Goal: Communication & Community: Participate in discussion

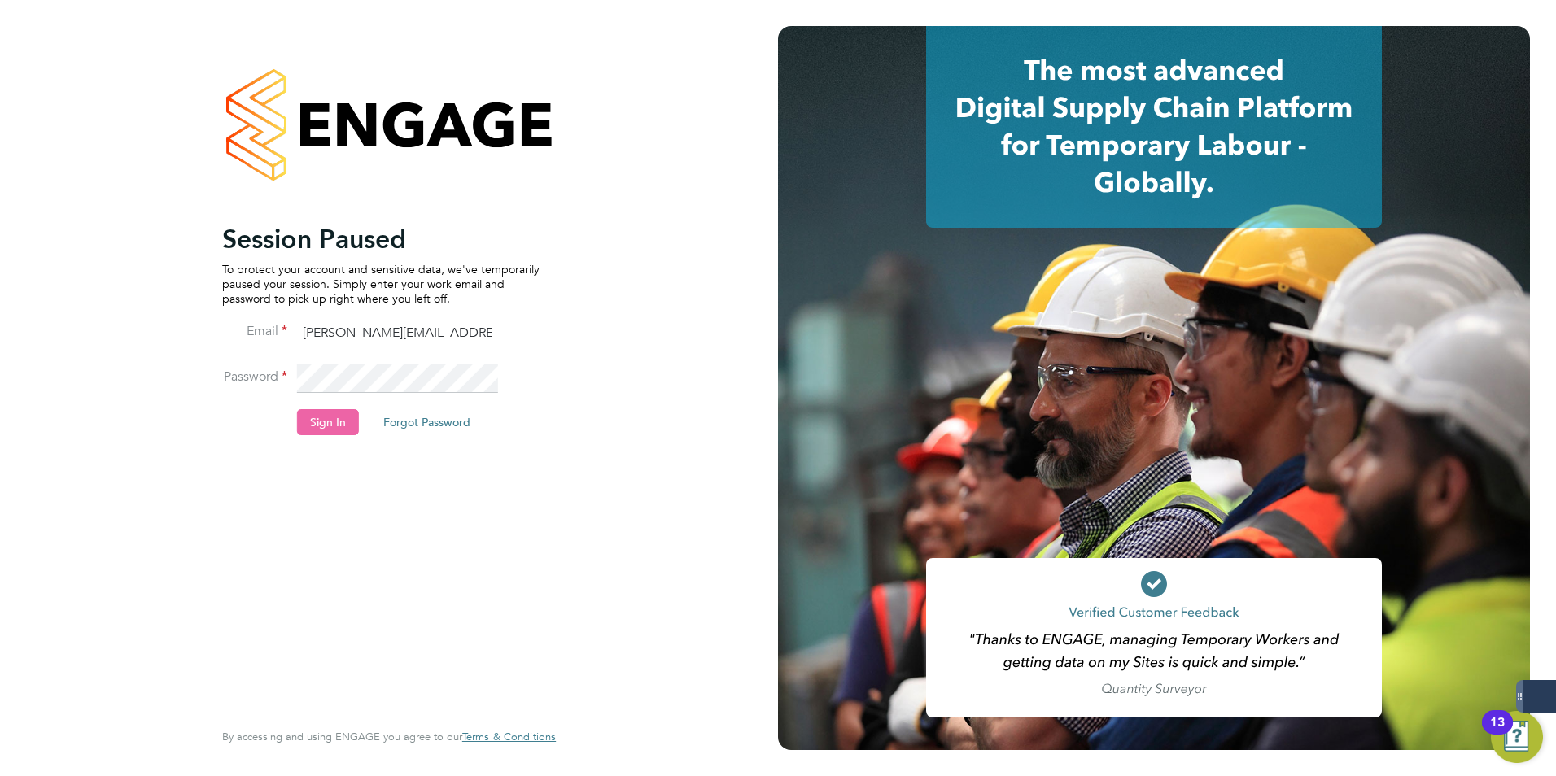
click at [310, 416] on button "Sign In" at bounding box center [328, 422] width 62 height 26
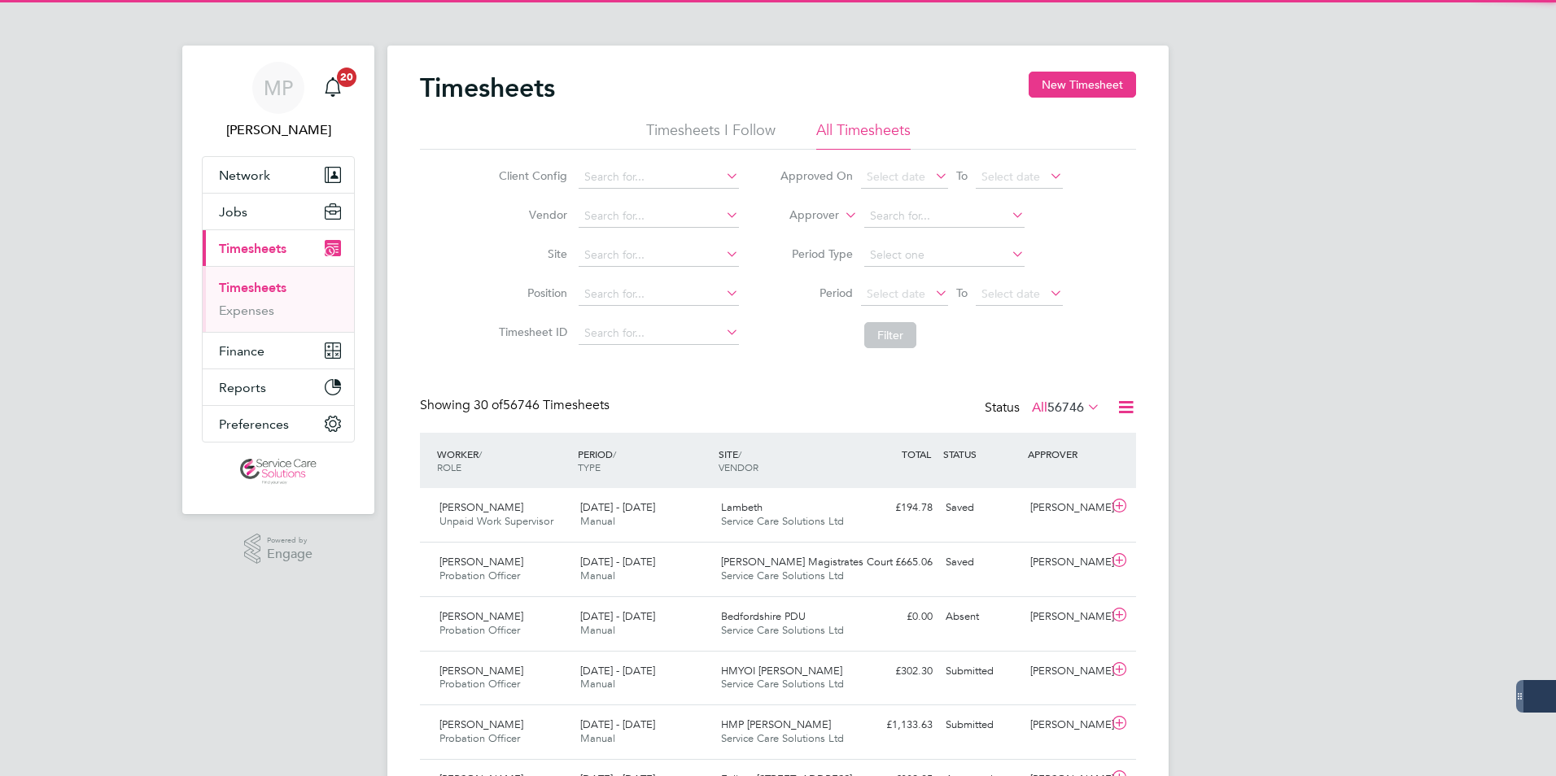
click at [841, 217] on icon at bounding box center [841, 210] width 0 height 15
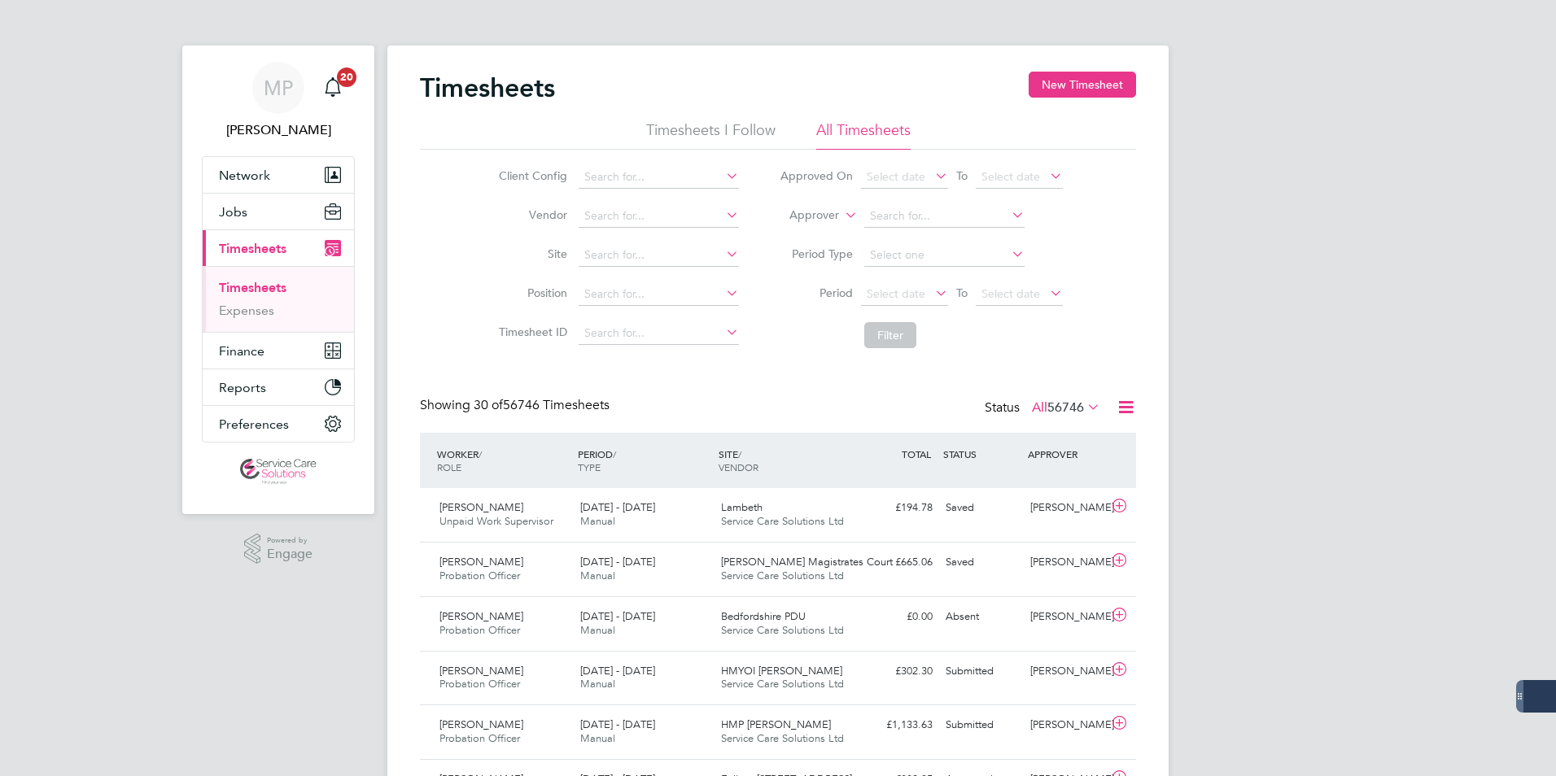
drag, startPoint x: 823, startPoint y: 229, endPoint x: 860, endPoint y: 223, distance: 37.9
click at [826, 228] on li "Worker" at bounding box center [798, 234] width 81 height 21
click at [895, 220] on input at bounding box center [944, 216] width 160 height 23
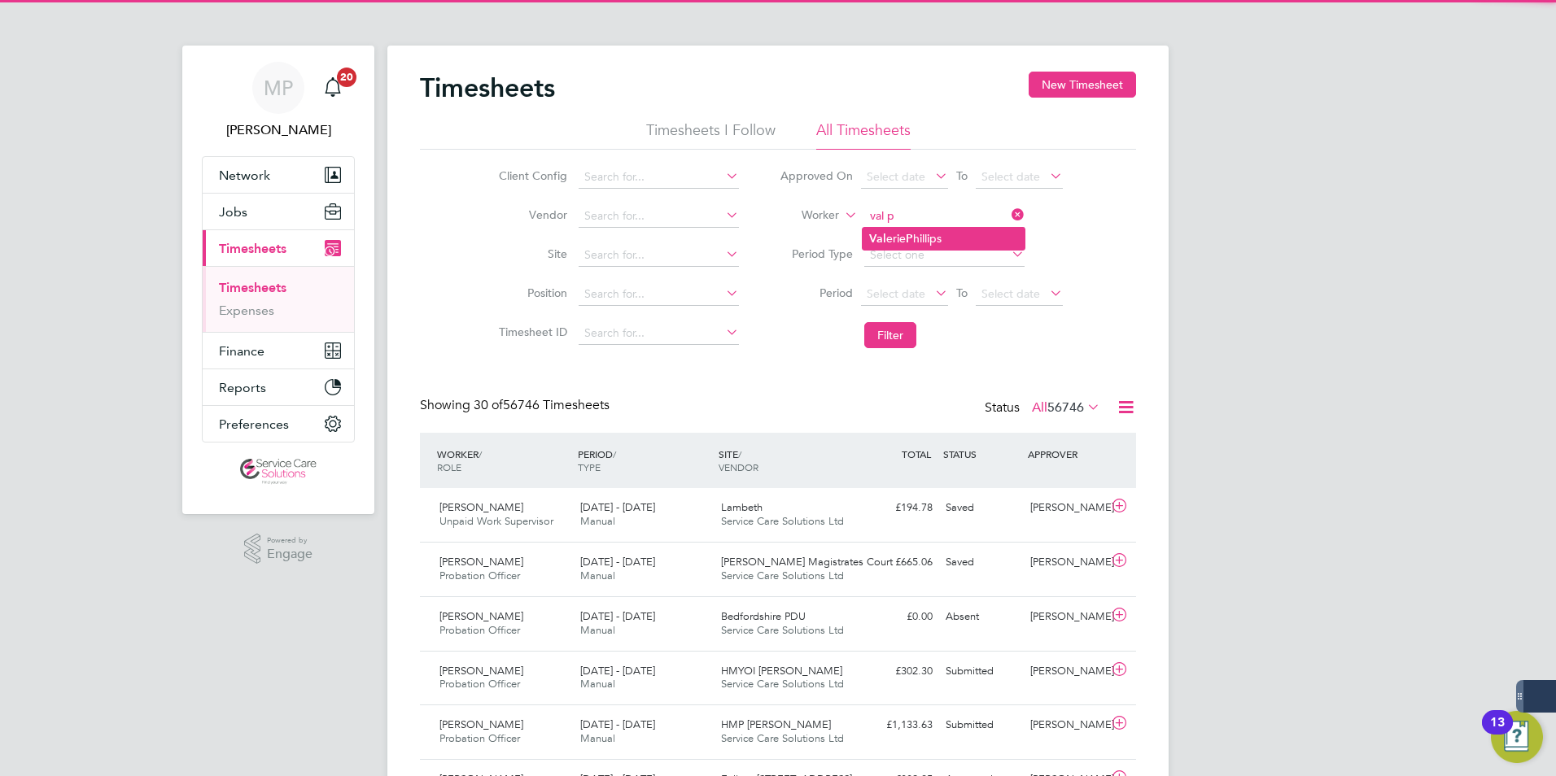
click at [925, 229] on li "Val erie P hillips" at bounding box center [944, 239] width 162 height 22
type input "Valerie Phillips"
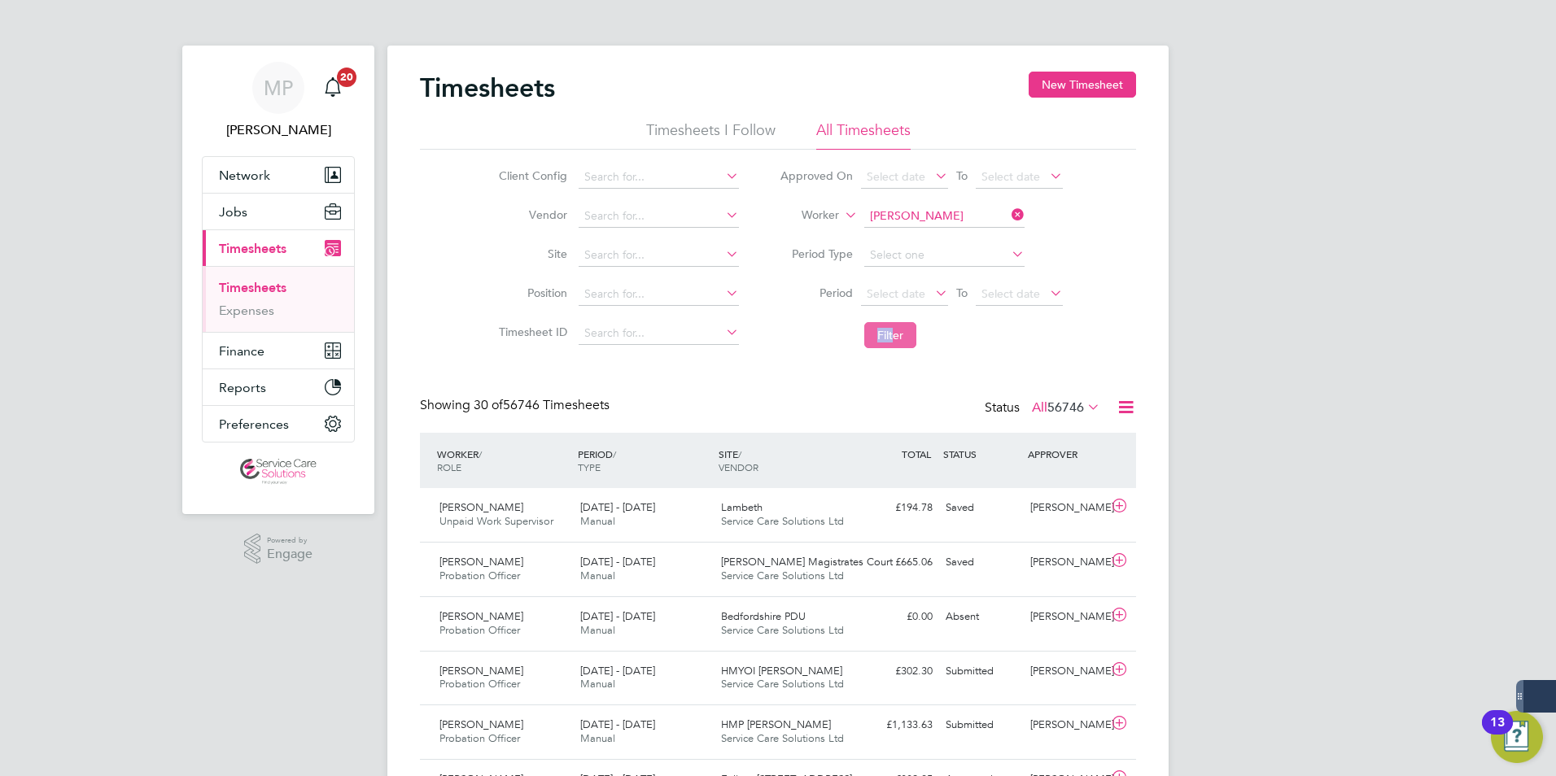
click at [891, 322] on li "Filter" at bounding box center [921, 335] width 324 height 42
drag, startPoint x: 891, startPoint y: 322, endPoint x: 892, endPoint y: 339, distance: 16.3
click at [892, 339] on button "Filter" at bounding box center [890, 335] width 52 height 26
click at [976, 522] on div "Submitted" at bounding box center [981, 508] width 85 height 27
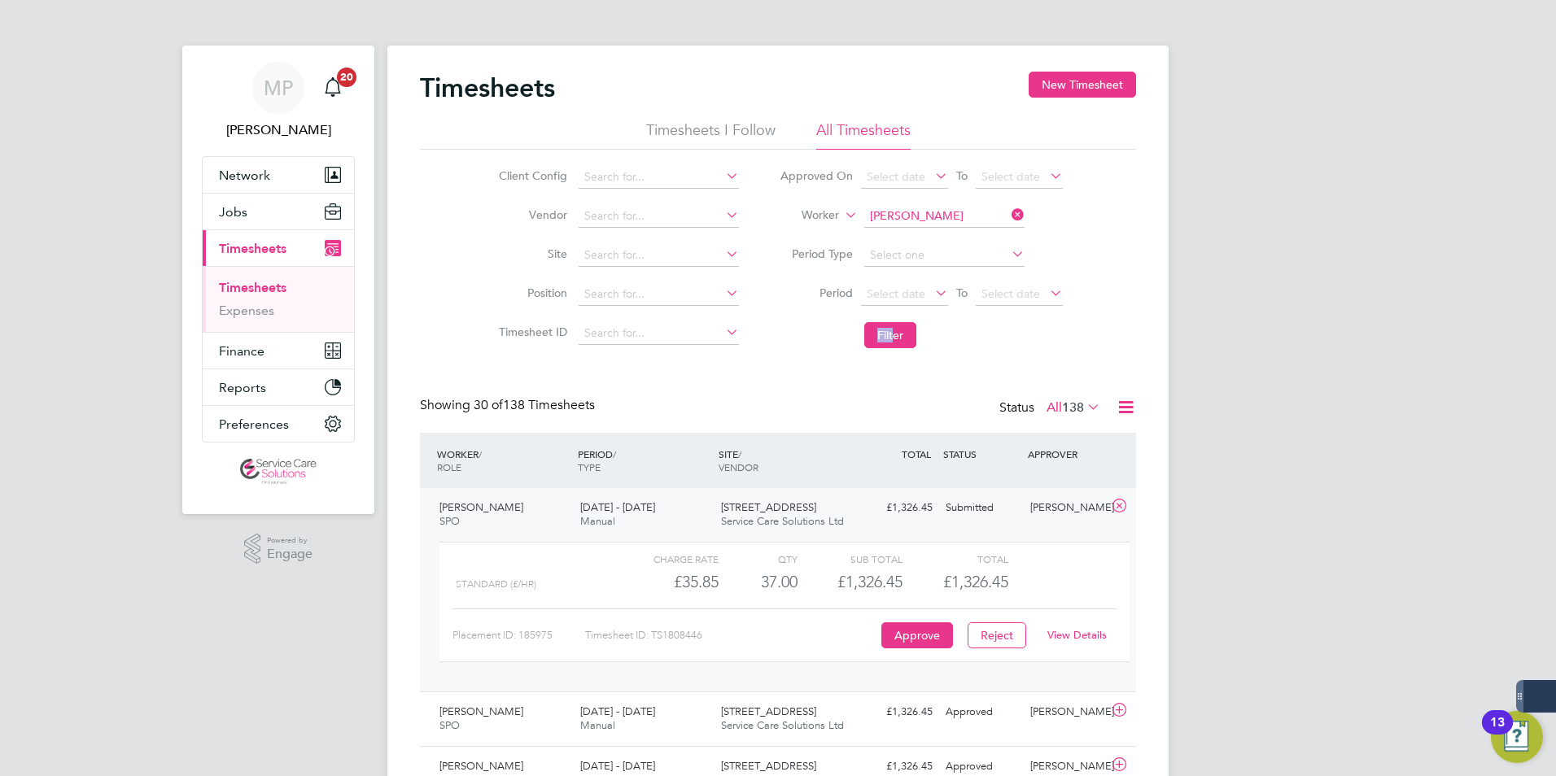
click at [1077, 631] on link "View Details" at bounding box center [1076, 635] width 59 height 14
click at [897, 214] on input at bounding box center [944, 216] width 160 height 23
click at [1061, 631] on link "View Details" at bounding box center [1076, 635] width 59 height 14
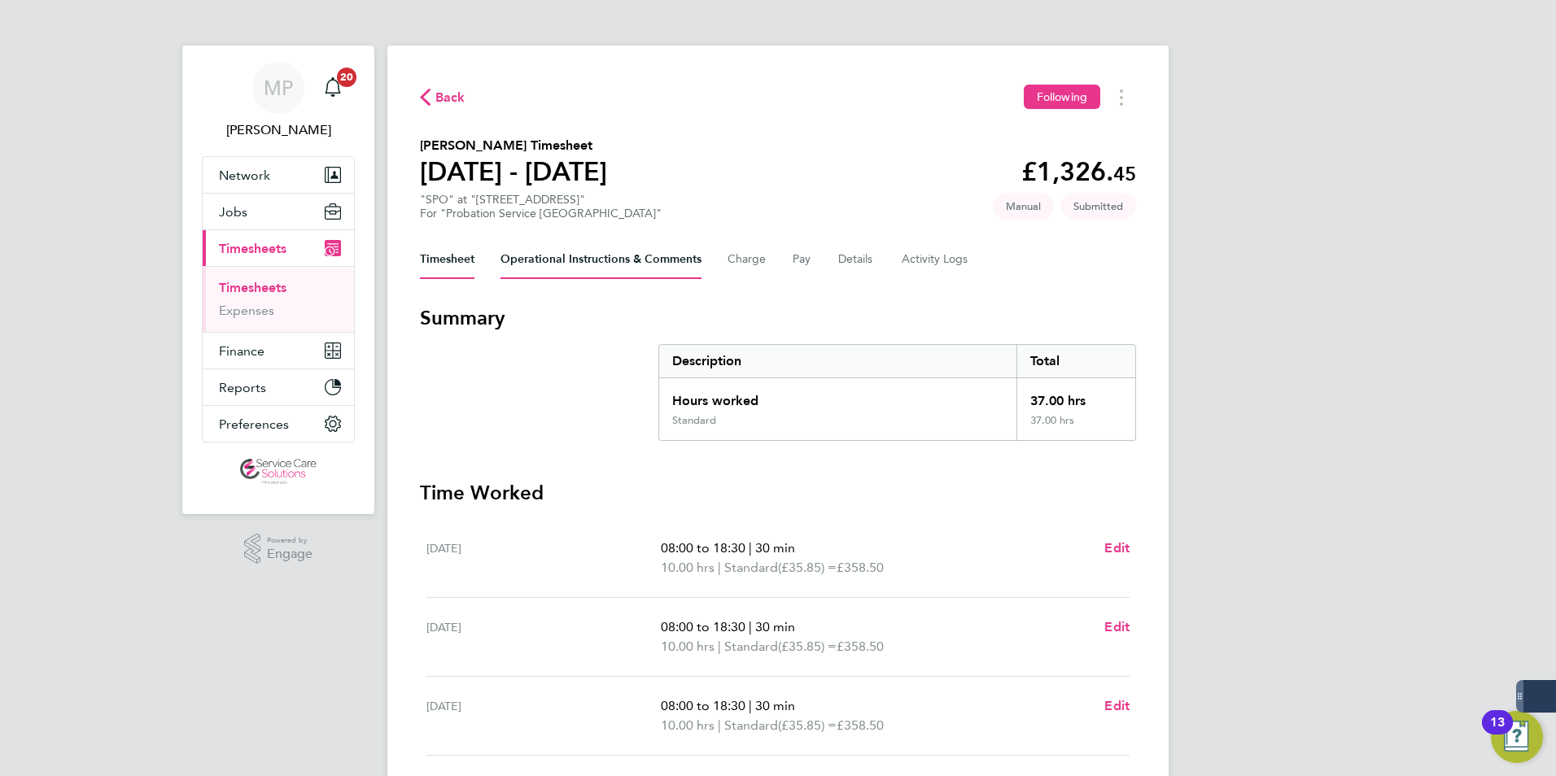
click at [634, 266] on Comments-tab "Operational Instructions & Comments" at bounding box center [600, 259] width 201 height 39
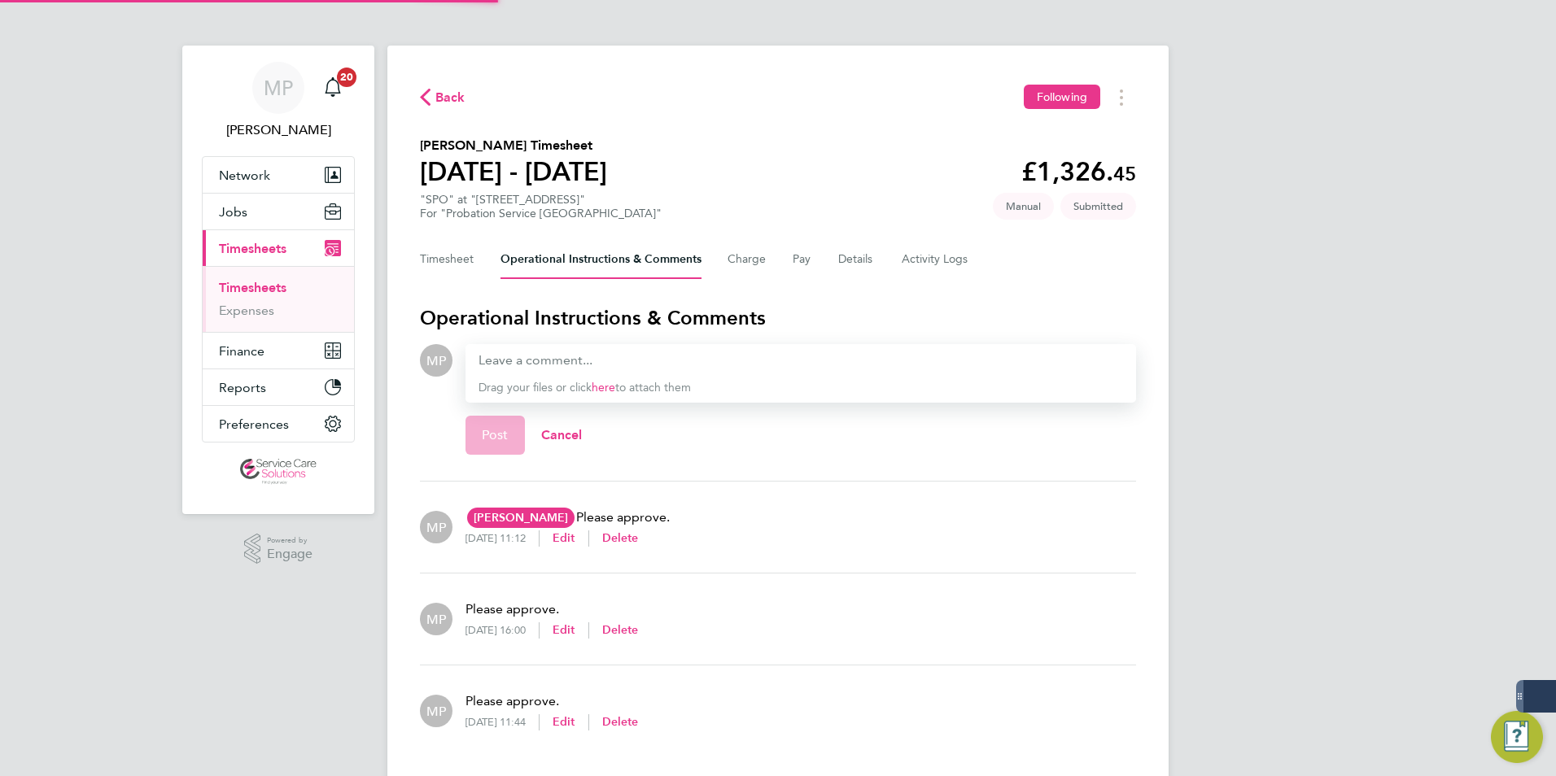
click at [833, 259] on div "Timesheet Operational Instructions & Comments Charge Pay Details Activity Logs" at bounding box center [778, 259] width 716 height 39
click at [845, 260] on button "Details" at bounding box center [856, 259] width 37 height 39
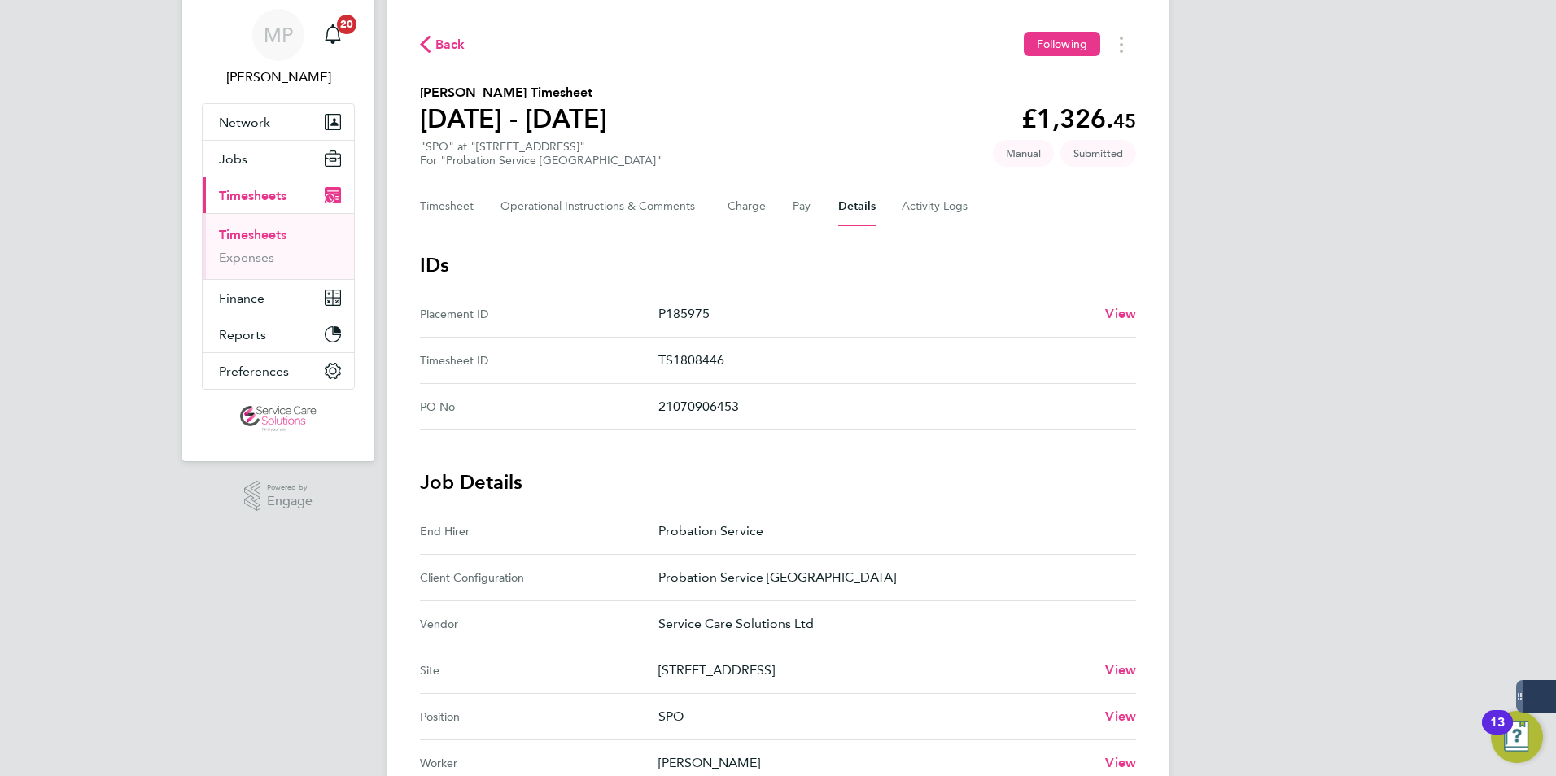
scroll to position [81, 0]
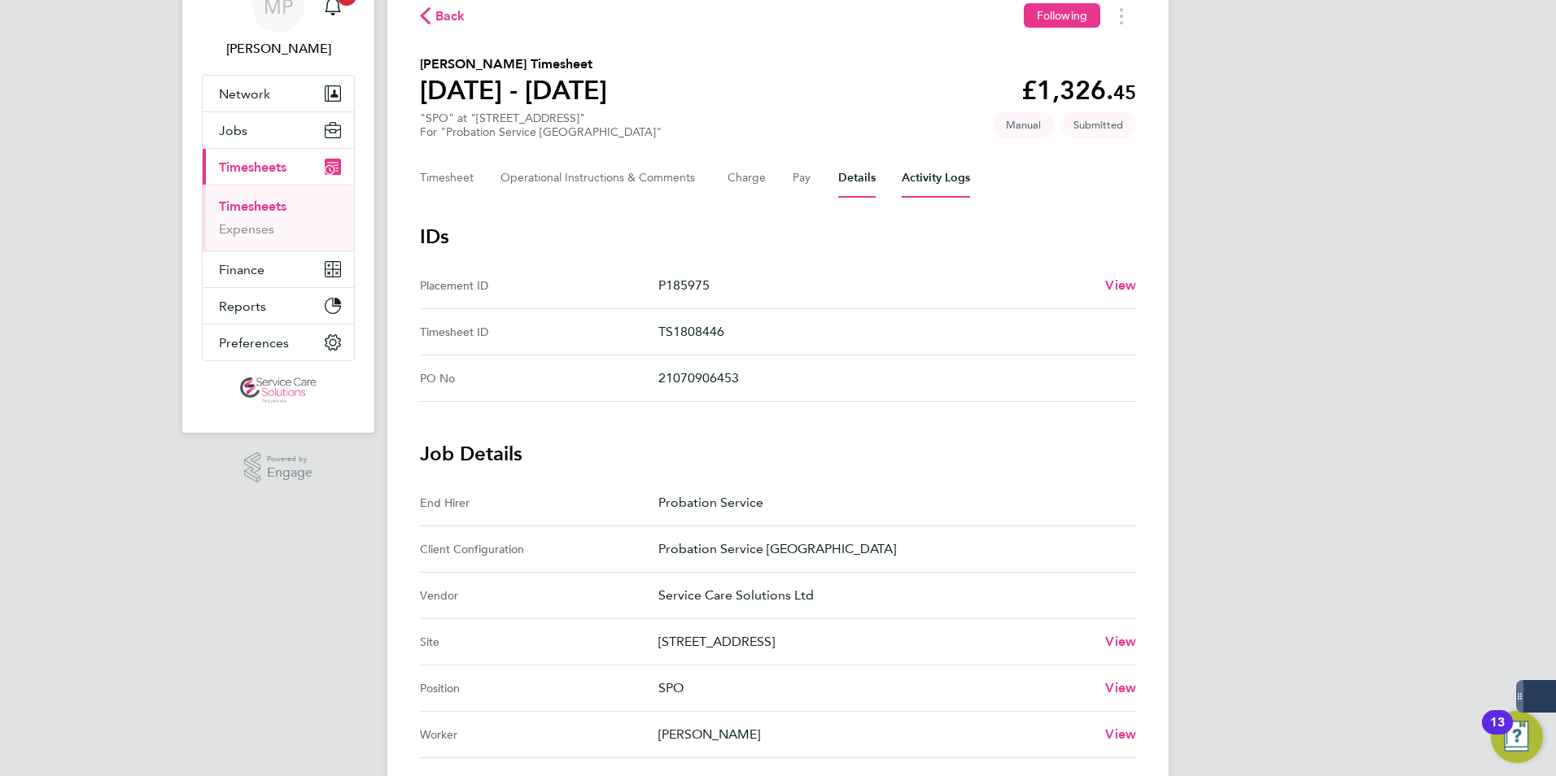
click at [918, 173] on Logs-tab "Activity Logs" at bounding box center [936, 178] width 68 height 39
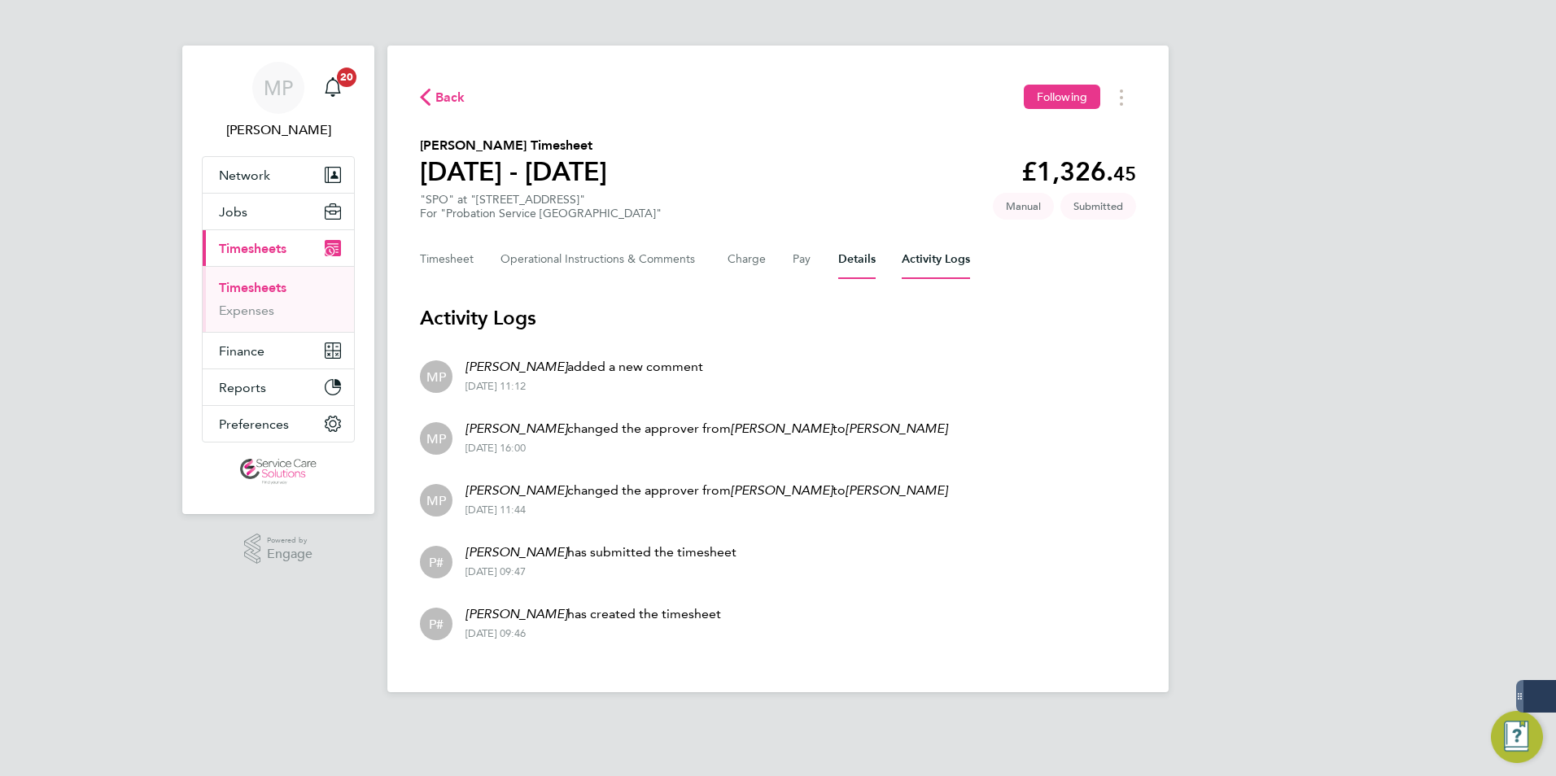
click at [849, 249] on button "Details" at bounding box center [856, 259] width 37 height 39
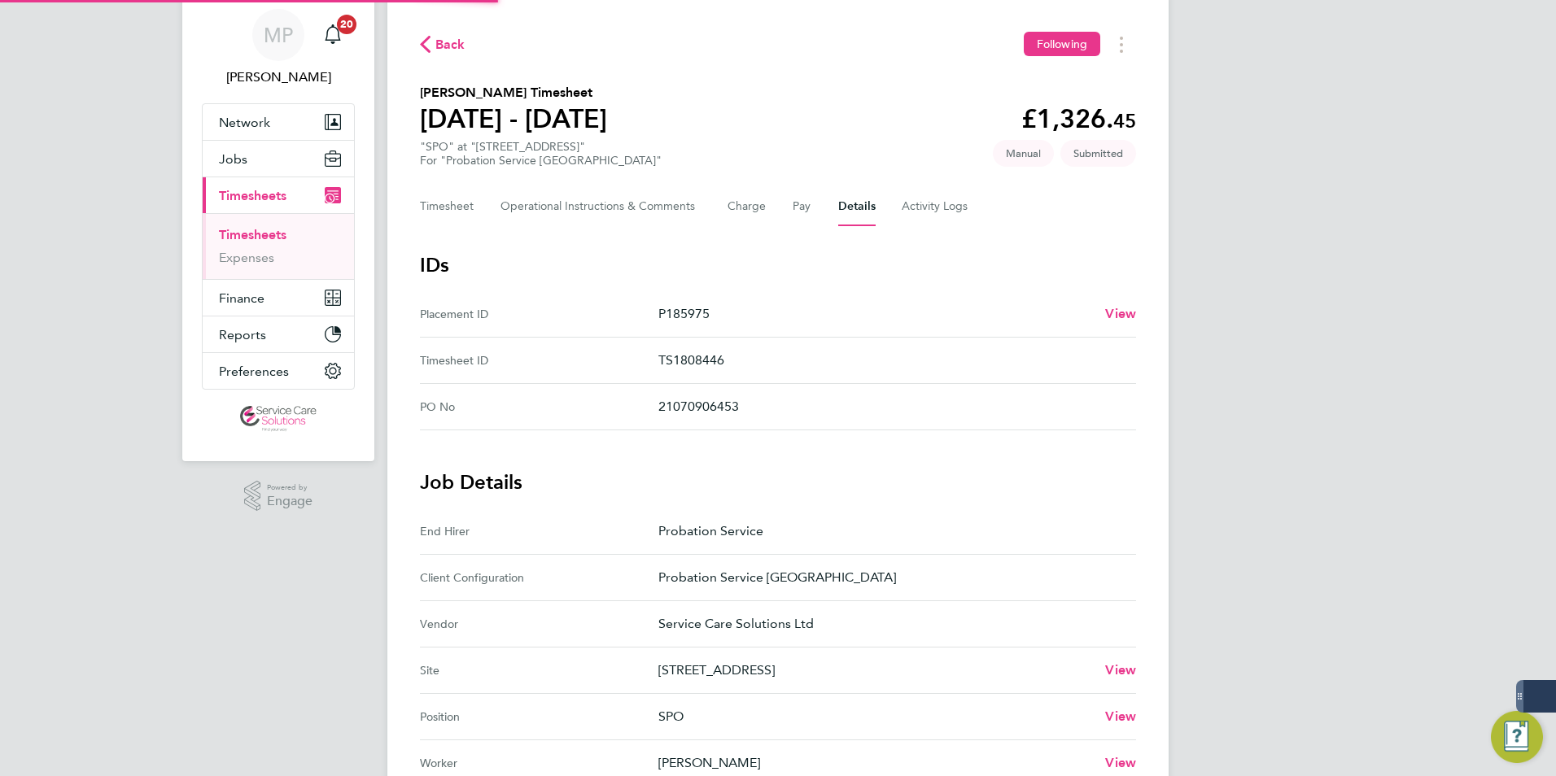
scroll to position [81, 0]
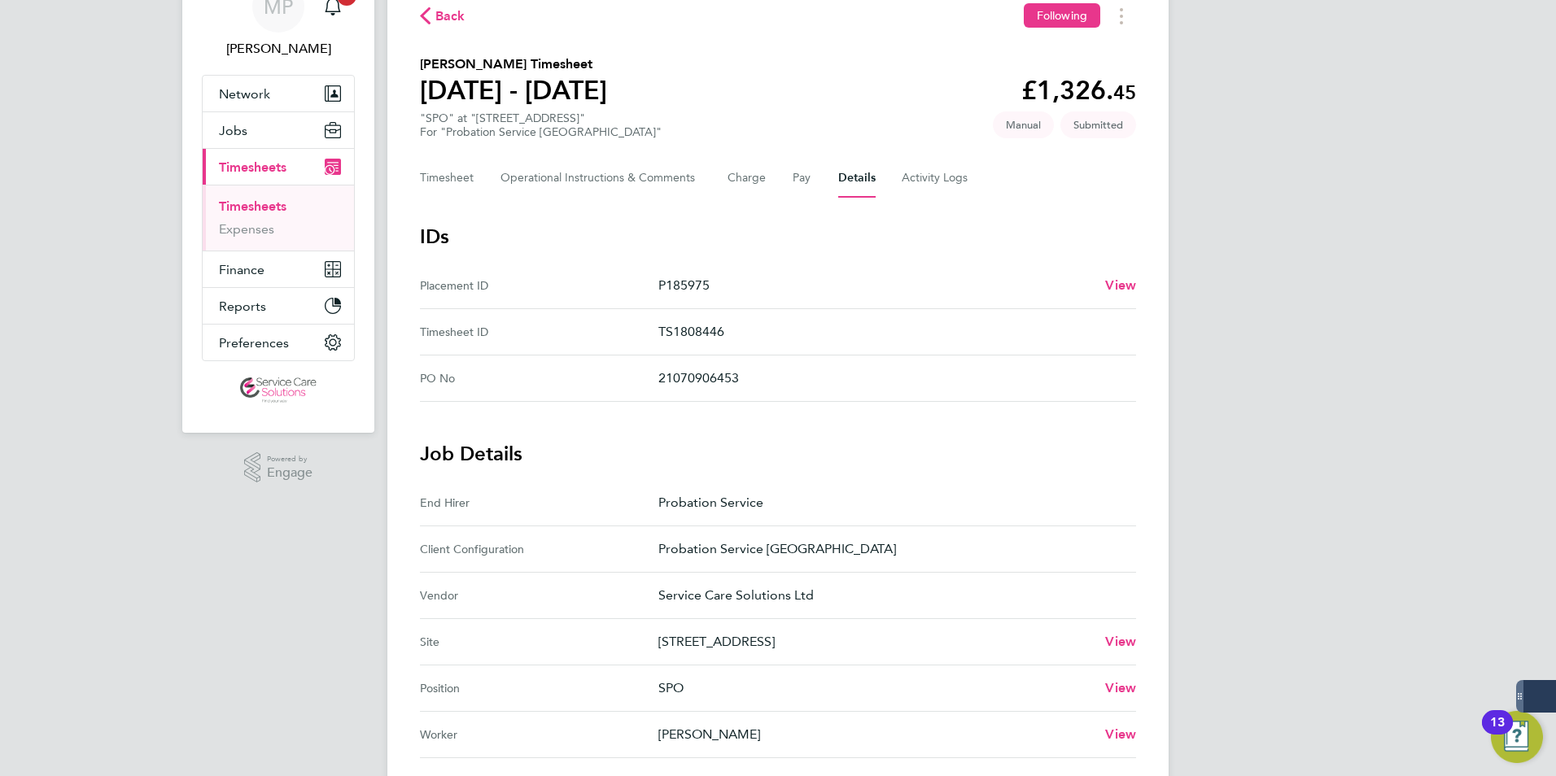
click at [568, 157] on div "Back Following Valerie Phillips's Timesheet 18 - 24 Aug 2025 £1,326. 45 "SPO" a…" at bounding box center [777, 605] width 781 height 1282
click at [567, 173] on Comments-tab "Operational Instructions & Comments" at bounding box center [600, 178] width 201 height 39
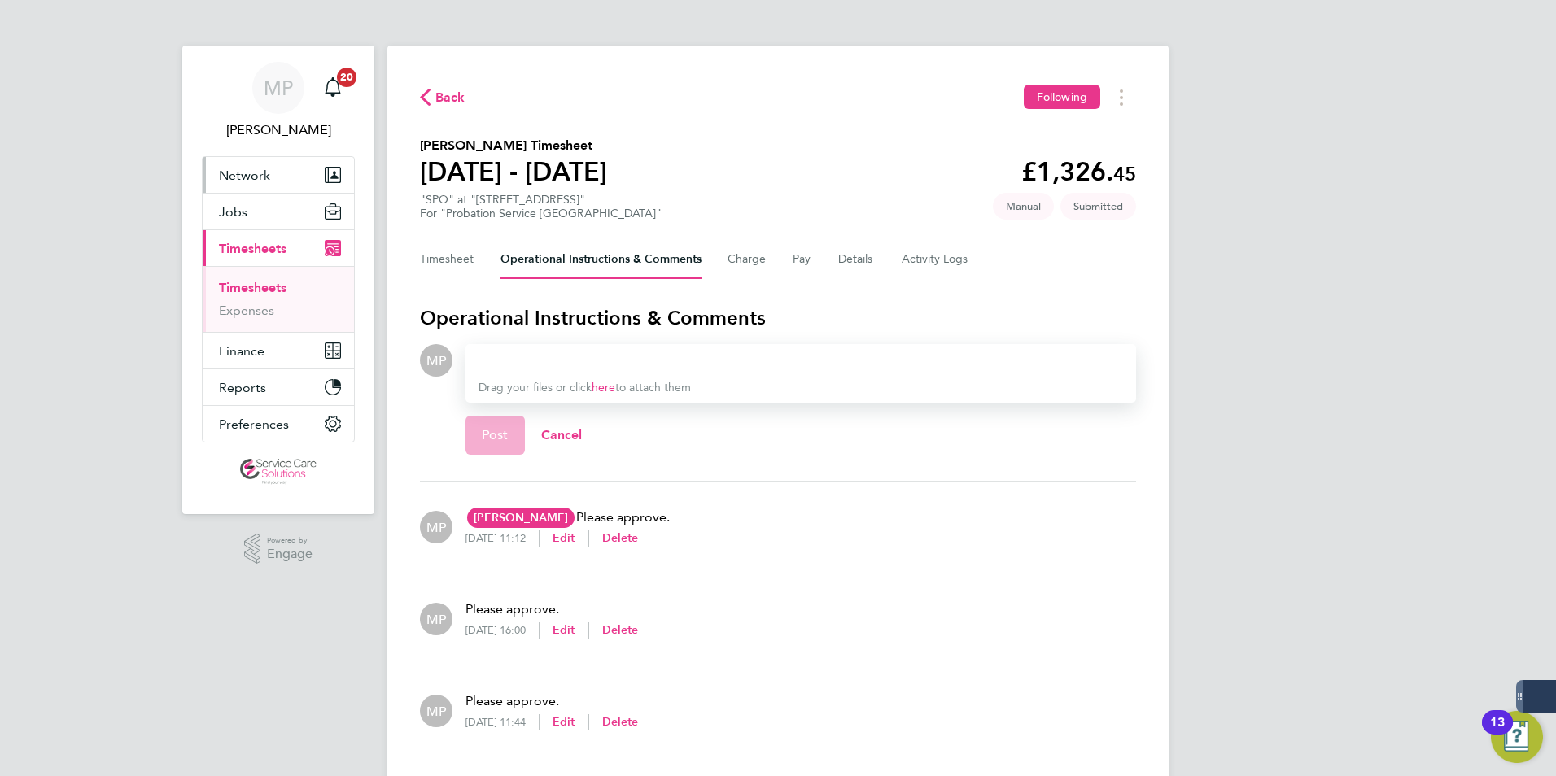
click at [235, 163] on button "Network" at bounding box center [278, 175] width 151 height 36
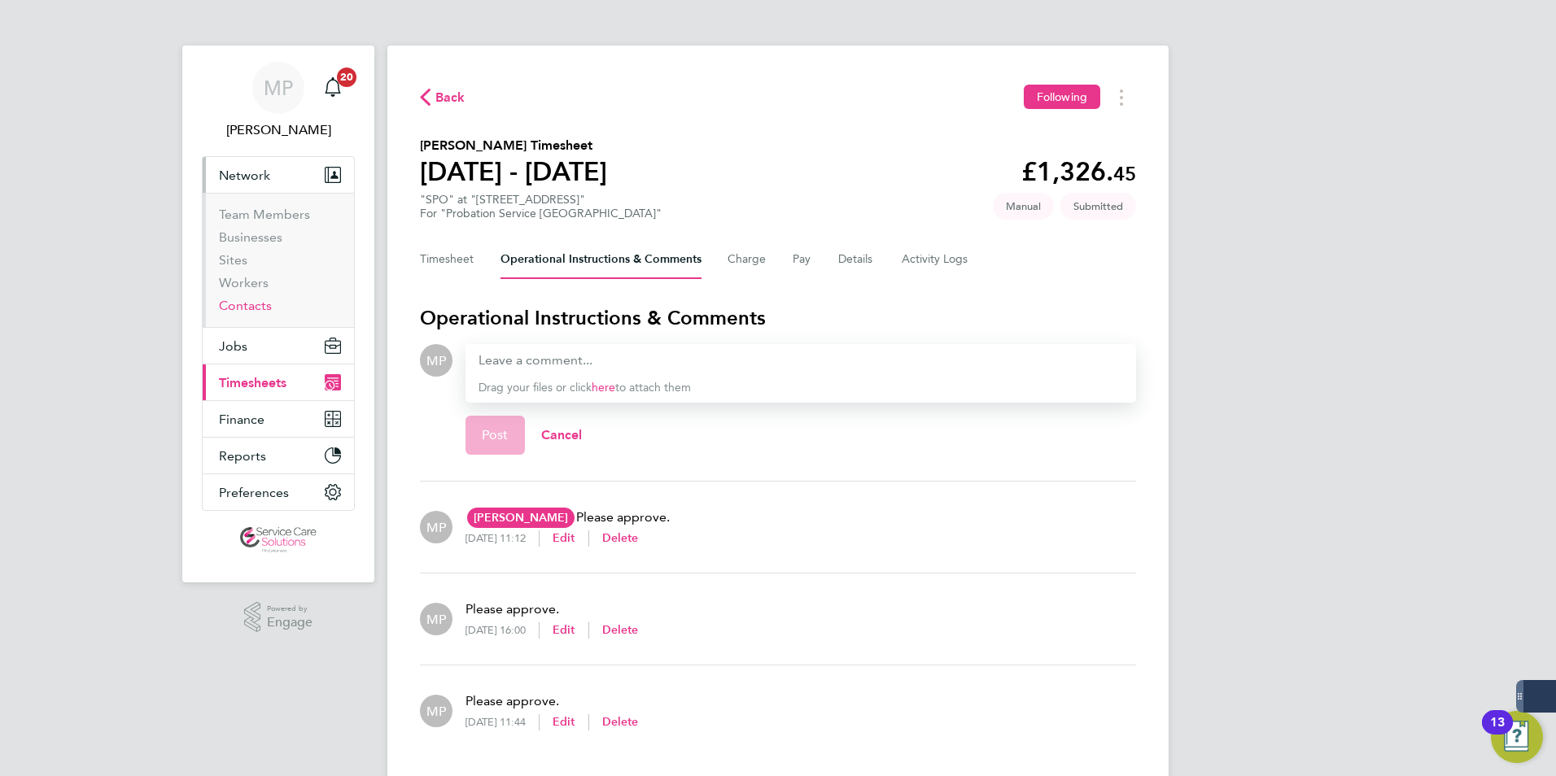
click at [237, 300] on link "Contacts" at bounding box center [245, 305] width 53 height 15
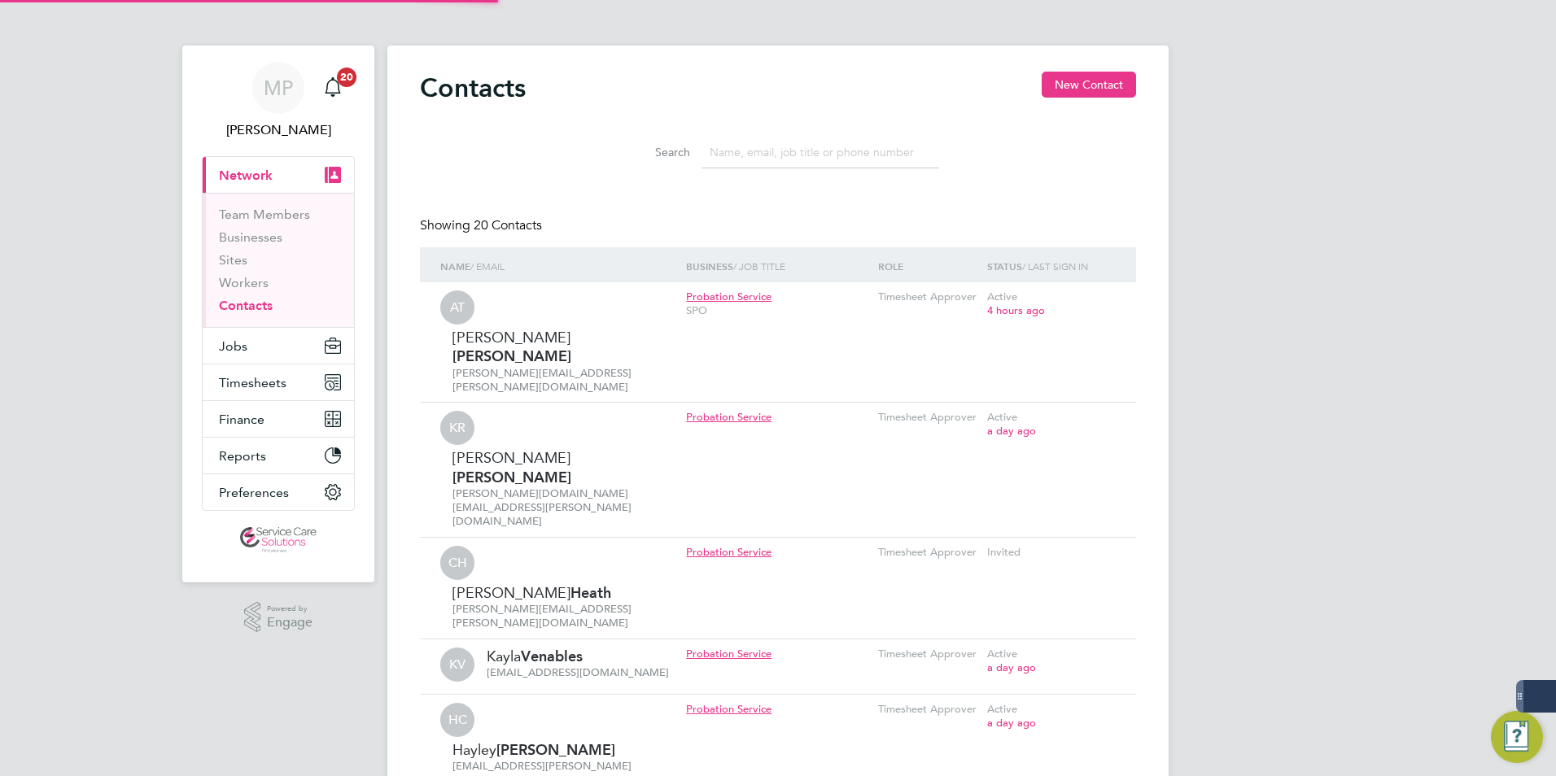
click at [740, 156] on input at bounding box center [820, 153] width 238 height 32
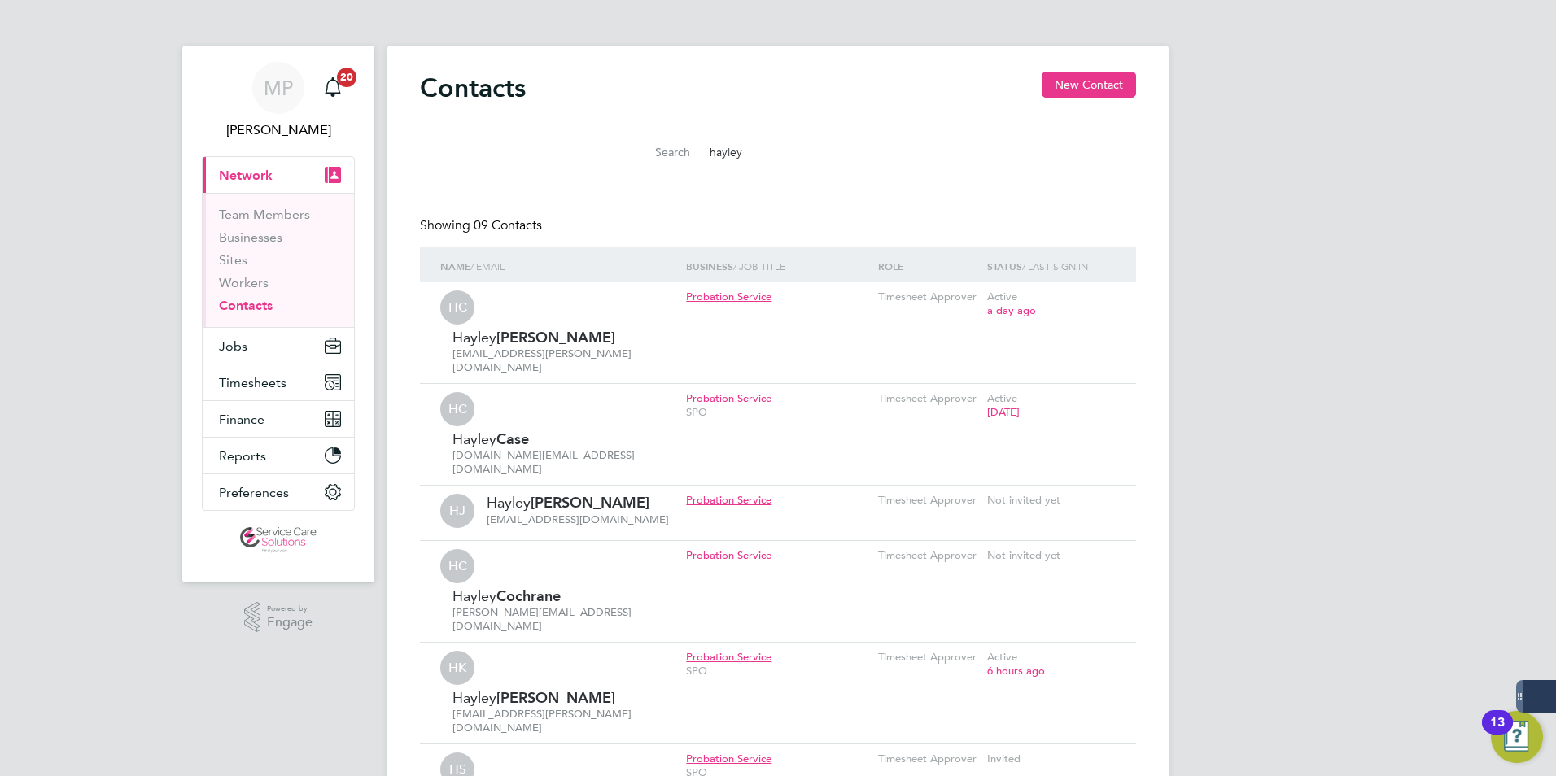
type input "hayley"
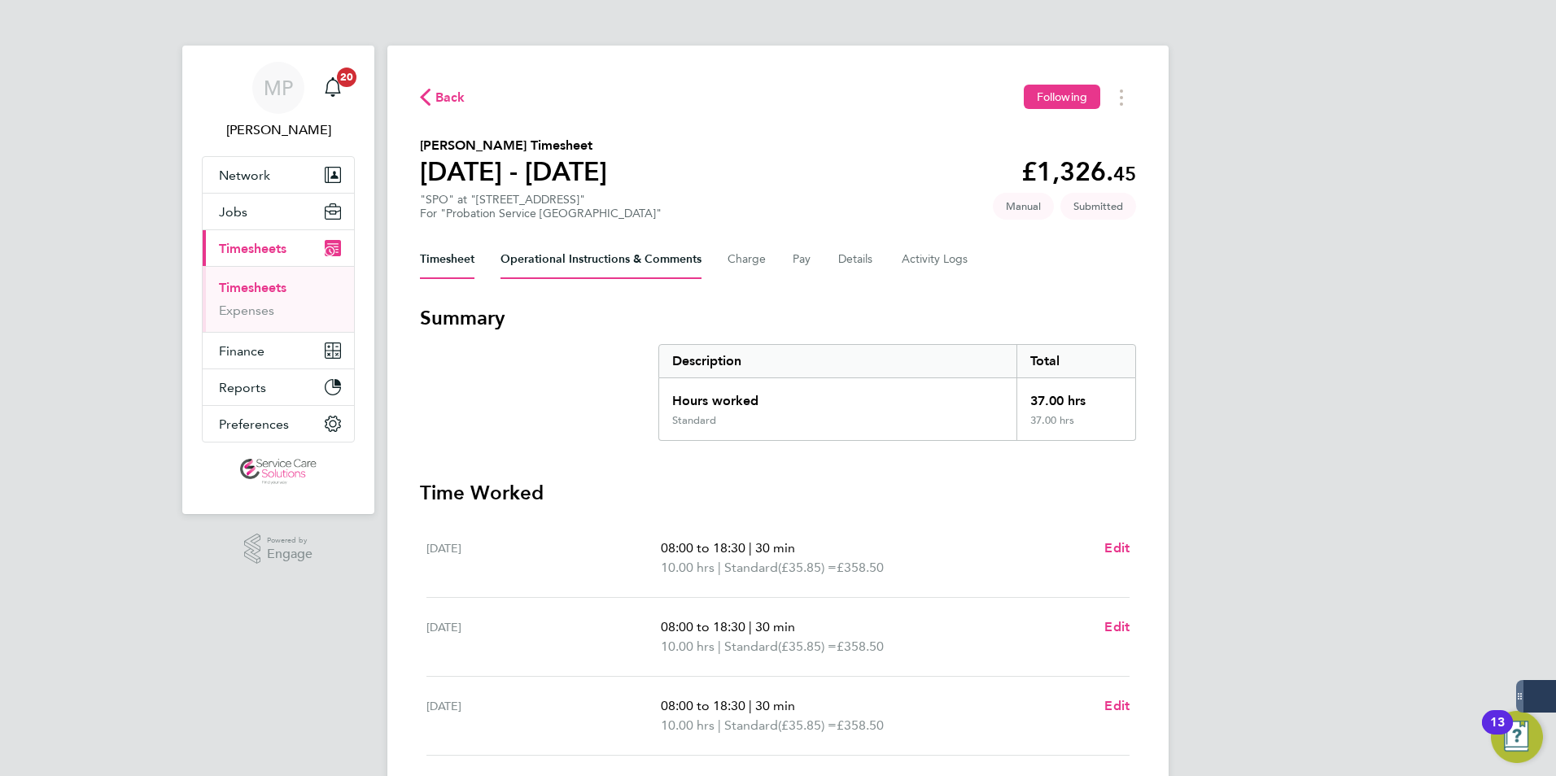
click at [605, 266] on Comments-tab "Operational Instructions & Comments" at bounding box center [600, 259] width 201 height 39
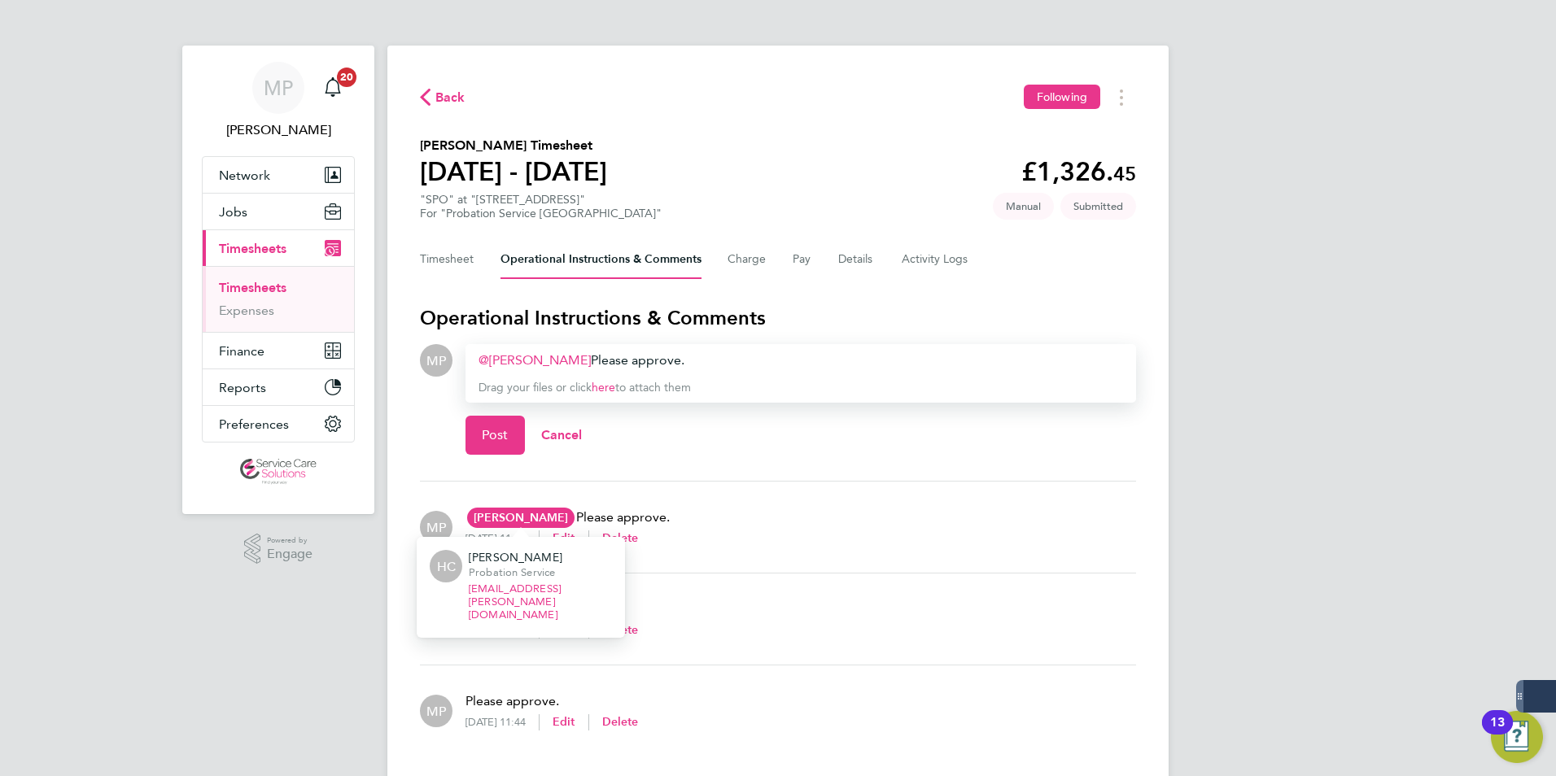
click at [536, 517] on span "Hayley Corcoran" at bounding box center [520, 518] width 107 height 20
click at [491, 426] on button "Post" at bounding box center [494, 435] width 59 height 39
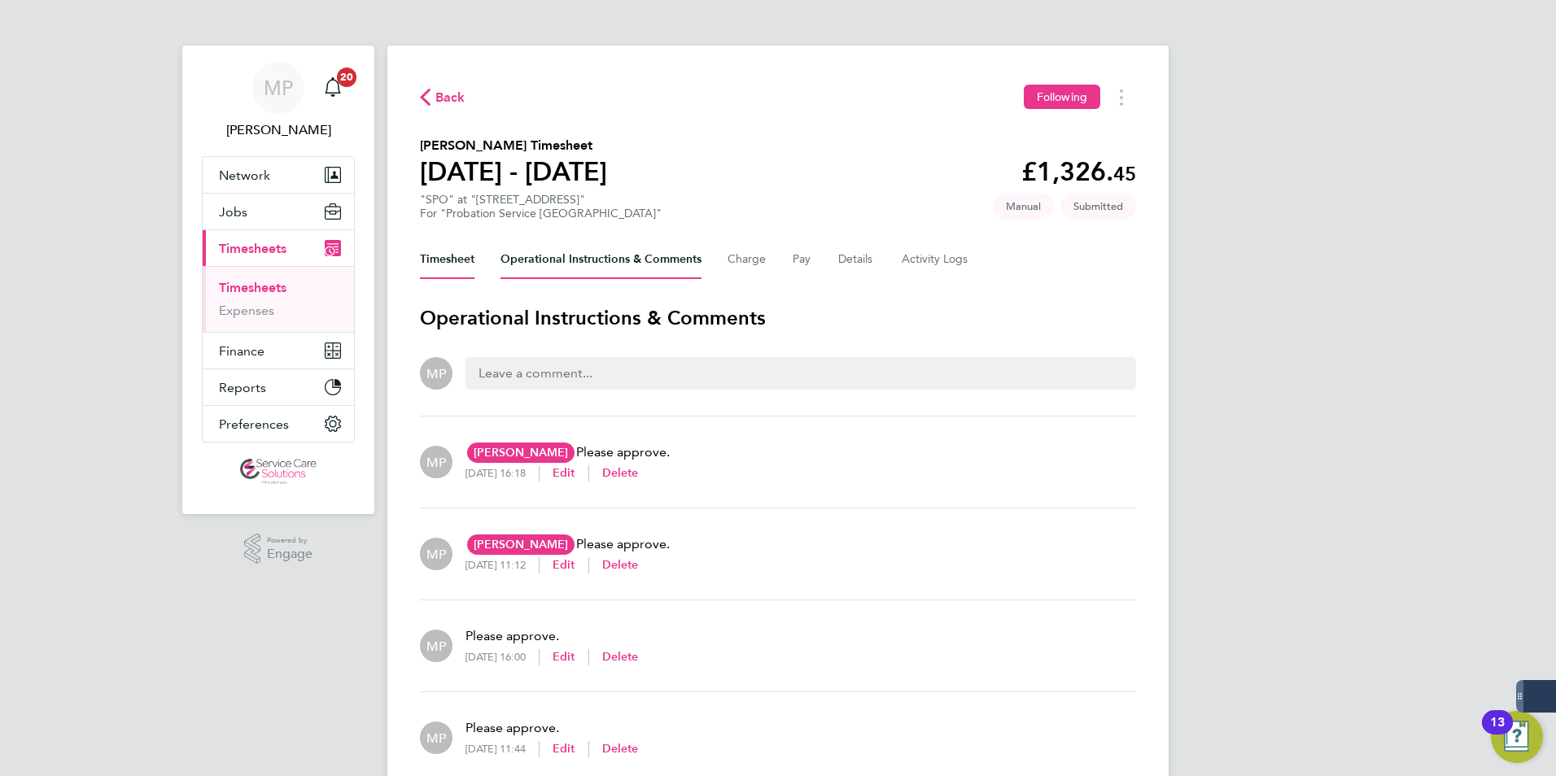
click at [452, 264] on button "Timesheet" at bounding box center [447, 259] width 55 height 39
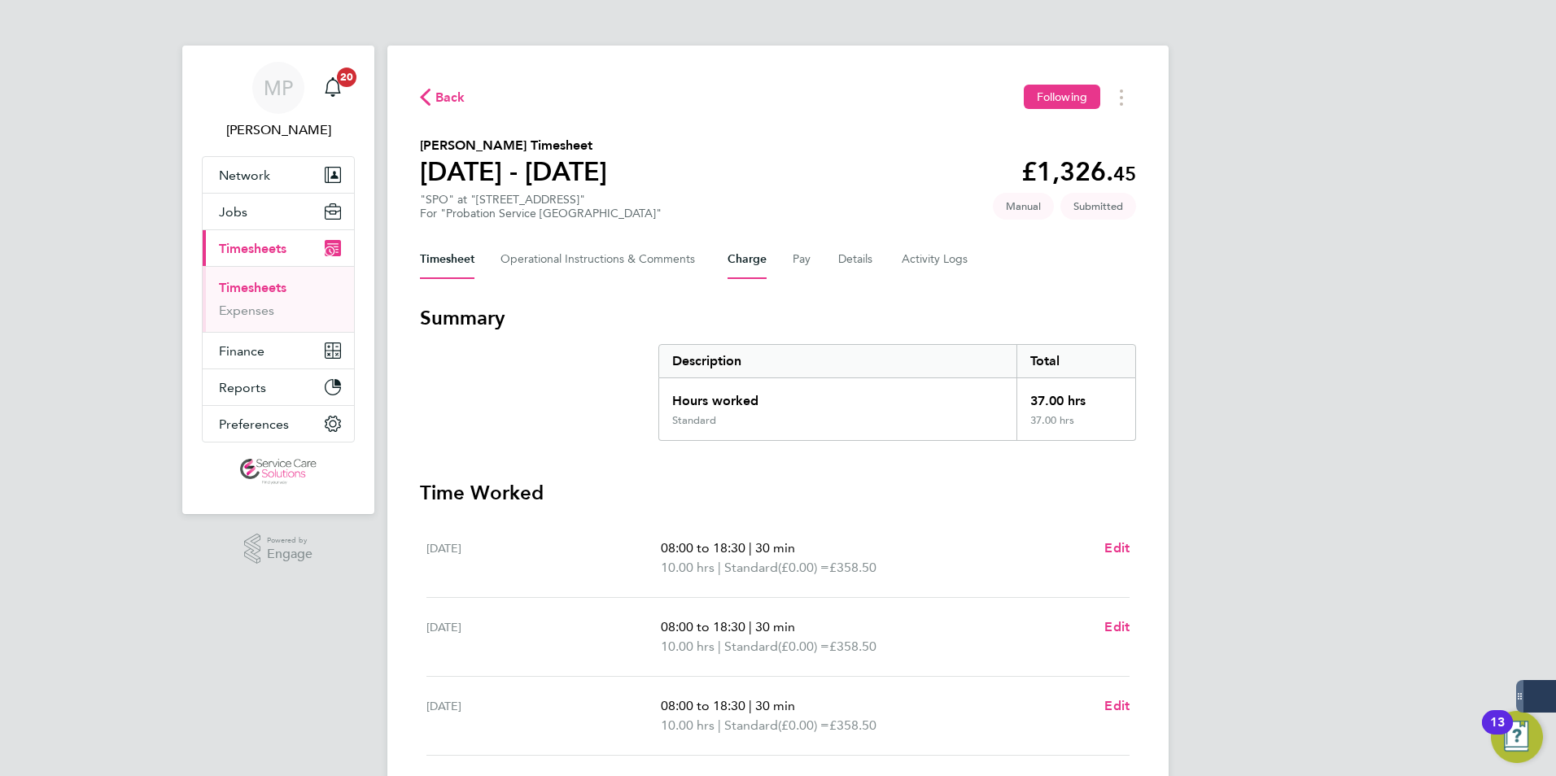
click at [757, 257] on button "Charge" at bounding box center [746, 259] width 39 height 39
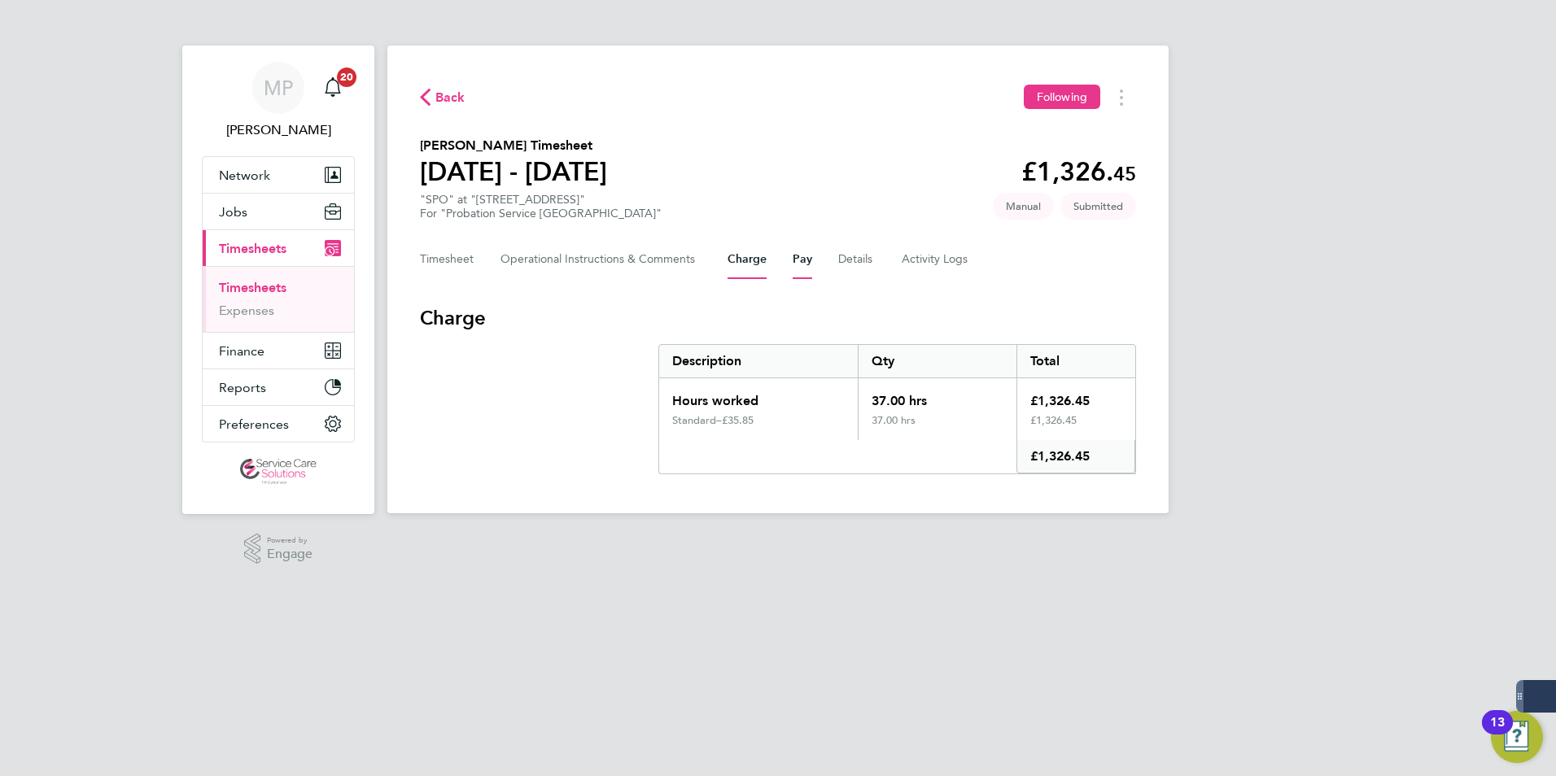
click at [807, 256] on button "Pay" at bounding box center [803, 259] width 20 height 39
click at [752, 260] on button "Charge" at bounding box center [746, 259] width 39 height 39
click at [808, 254] on button "Pay" at bounding box center [803, 259] width 20 height 39
click at [638, 270] on Comments-tab "Operational Instructions & Comments" at bounding box center [600, 259] width 201 height 39
